Goal: Check status: Check status

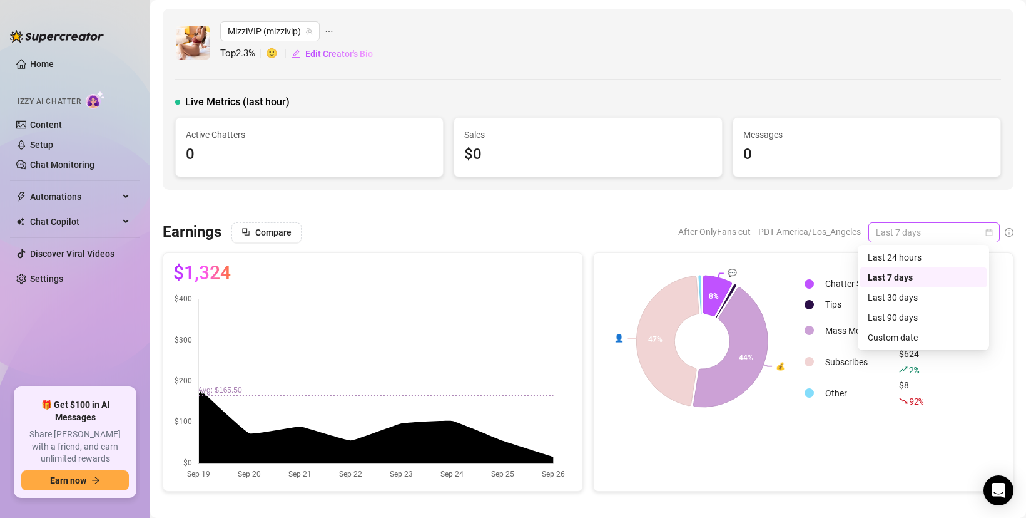
click at [893, 225] on span "Last 7 days" at bounding box center [934, 232] width 116 height 19
click at [923, 258] on div "Last 24 hours" at bounding box center [923, 257] width 111 height 14
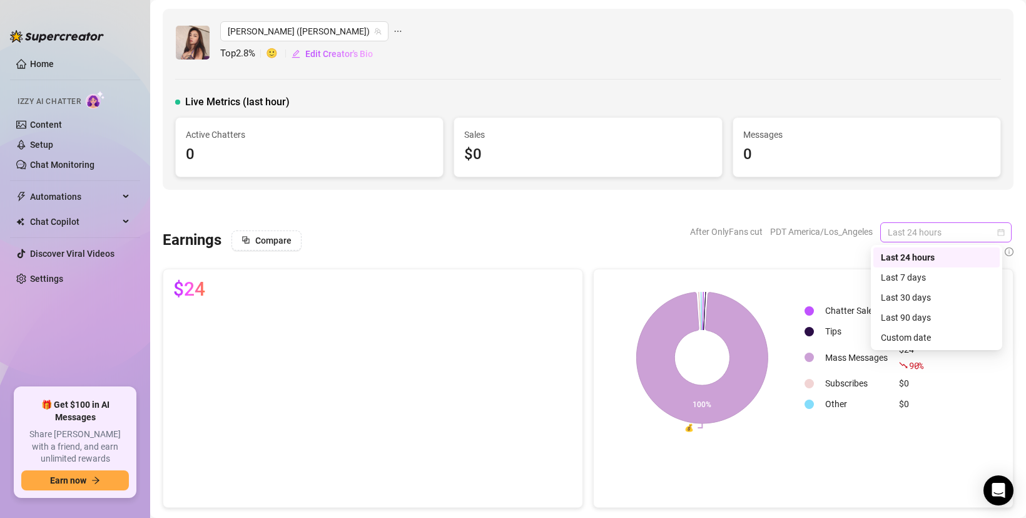
click at [913, 234] on span "Last 24 hours" at bounding box center [946, 232] width 116 height 19
click at [931, 275] on div "Last 7 days" at bounding box center [936, 277] width 111 height 14
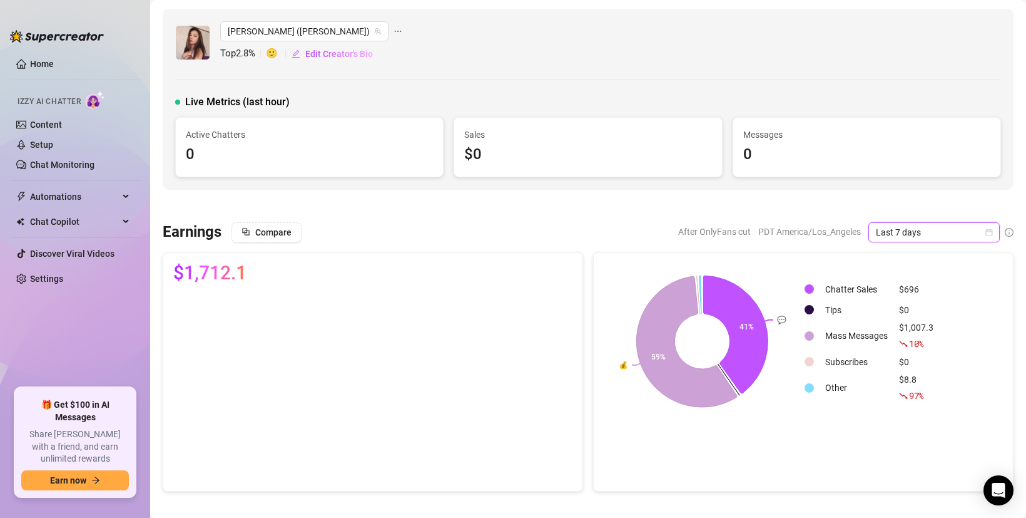
click at [564, 69] on div "Mizzi (mizzimie) Top 2.8 % 🙂 Edit Creator's Bio Live Metrics (last hour) Active…" at bounding box center [588, 99] width 851 height 181
